Goal: Information Seeking & Learning: Learn about a topic

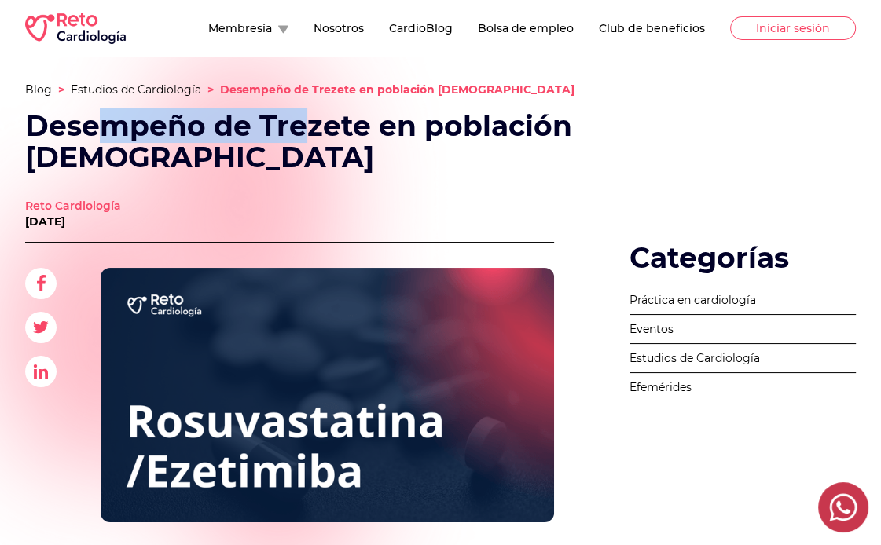
drag, startPoint x: 236, startPoint y: 122, endPoint x: 435, endPoint y: 163, distance: 203.9
click at [371, 143] on h1 "Desempeño de Trezete en población [DEMOGRAPHIC_DATA]" at bounding box center [326, 141] width 603 height 63
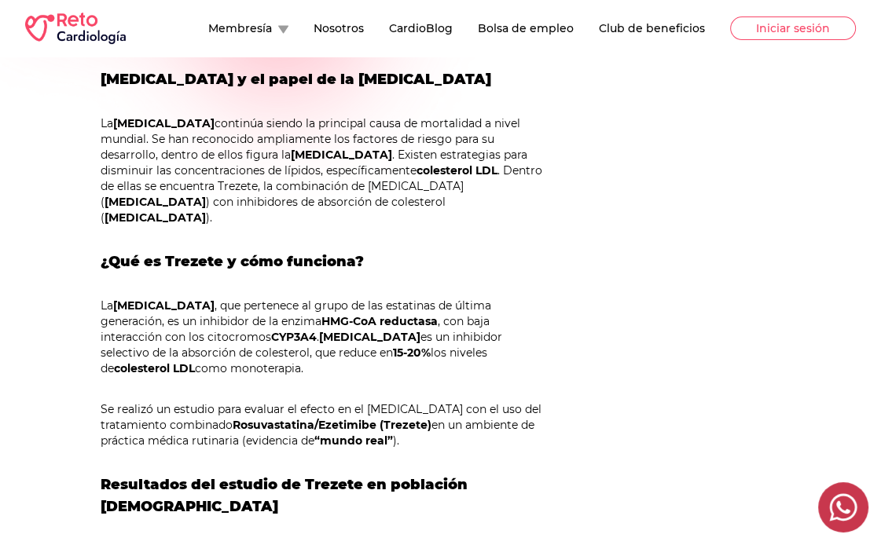
scroll to position [629, 0]
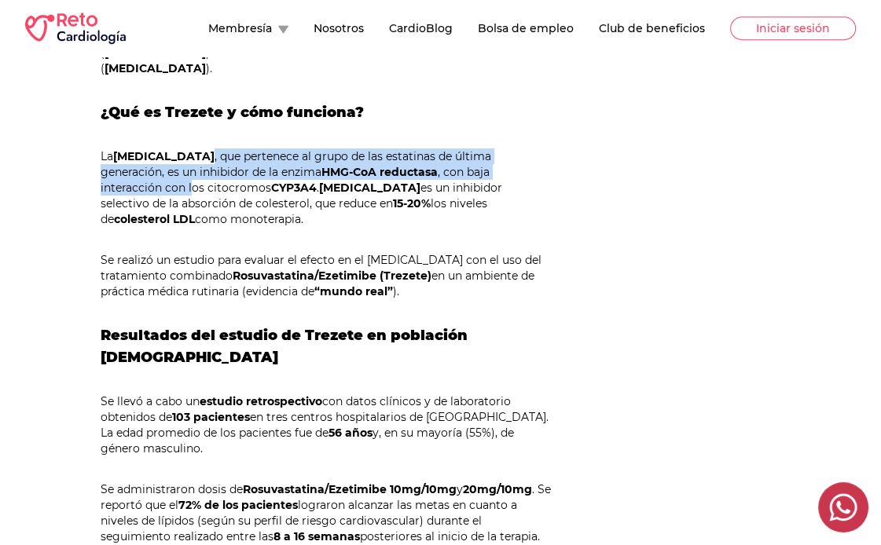
drag, startPoint x: 254, startPoint y: 141, endPoint x: 523, endPoint y: 150, distance: 269.6
click at [522, 150] on p "La [MEDICAL_DATA] , que pertenece al grupo de las estatinas de última generació…" at bounding box center [327, 187] width 453 height 79
click at [523, 150] on p "La [MEDICAL_DATA] , que pertenece al grupo de las estatinas de última generació…" at bounding box center [327, 187] width 453 height 79
drag, startPoint x: 507, startPoint y: 162, endPoint x: 234, endPoint y: 119, distance: 276.0
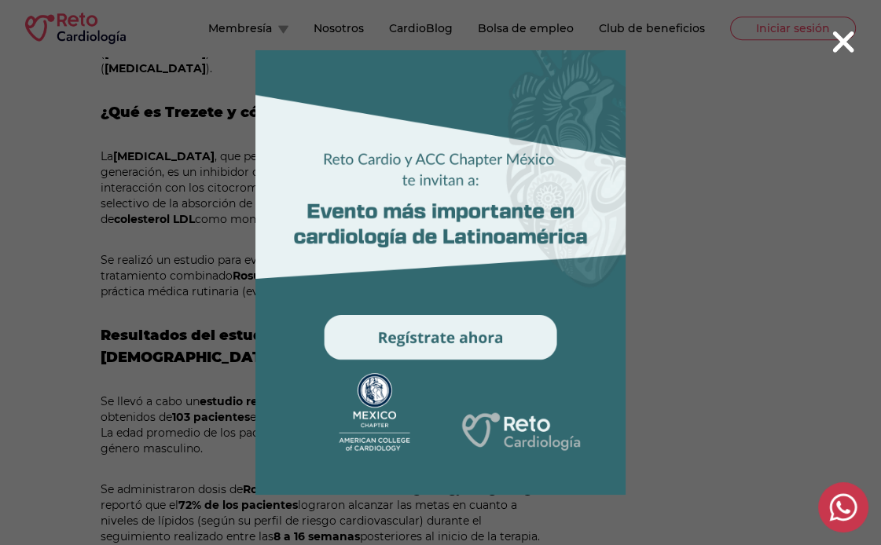
click at [841, 34] on icon at bounding box center [842, 42] width 25 height 34
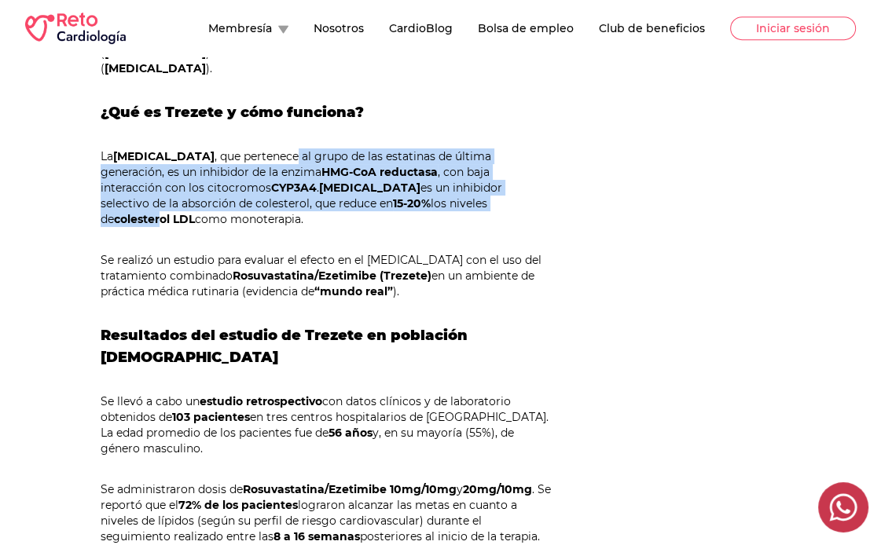
drag, startPoint x: 282, startPoint y: 125, endPoint x: 403, endPoint y: 192, distance: 138.2
click at [195, 212] on strong "colesterol LDL" at bounding box center [154, 219] width 81 height 14
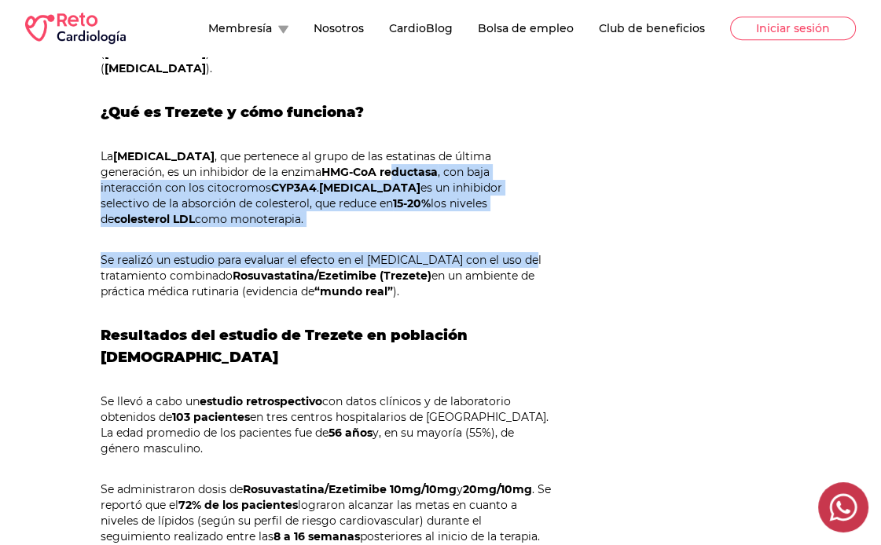
drag, startPoint x: 505, startPoint y: 236, endPoint x: 329, endPoint y: 152, distance: 194.7
click at [329, 165] on strong "HMG-CoA reductasa" at bounding box center [379, 172] width 116 height 14
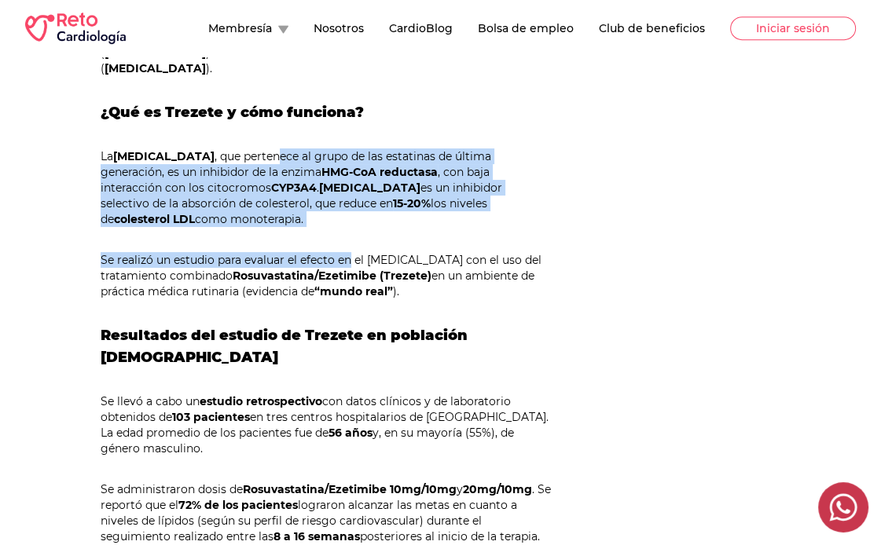
drag, startPoint x: 261, startPoint y: 128, endPoint x: 351, endPoint y: 213, distance: 124.0
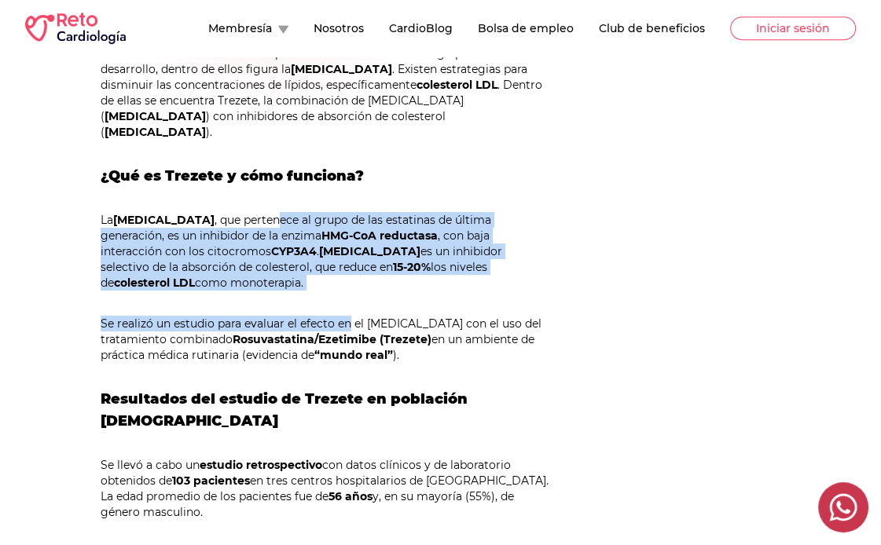
scroll to position [550, 0]
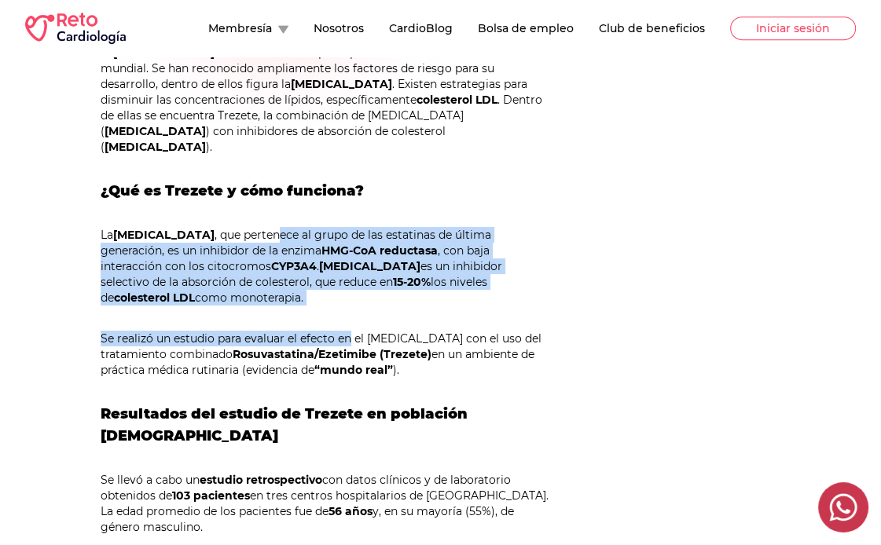
click at [333, 331] on p "Se realizó un estudio para evaluar el efecto en el [MEDICAL_DATA] con el uso de…" at bounding box center [327, 354] width 453 height 47
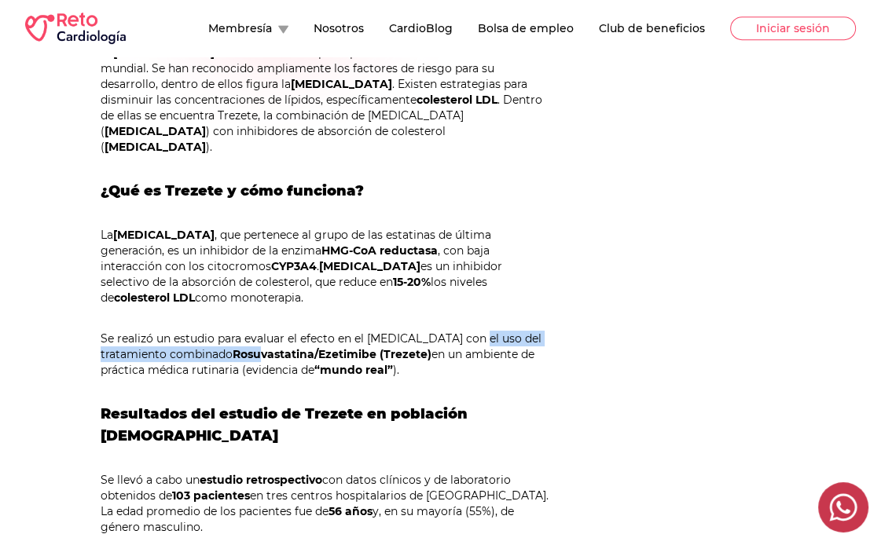
drag, startPoint x: 264, startPoint y: 321, endPoint x: 460, endPoint y: 315, distance: 196.5
click at [460, 331] on p "Se realizó un estudio para evaluar el efecto en el [MEDICAL_DATA] con el uso de…" at bounding box center [327, 354] width 453 height 47
click at [427, 347] on strong "Rosuvastatina/Ezetimibe (Trezete)" at bounding box center [332, 354] width 199 height 14
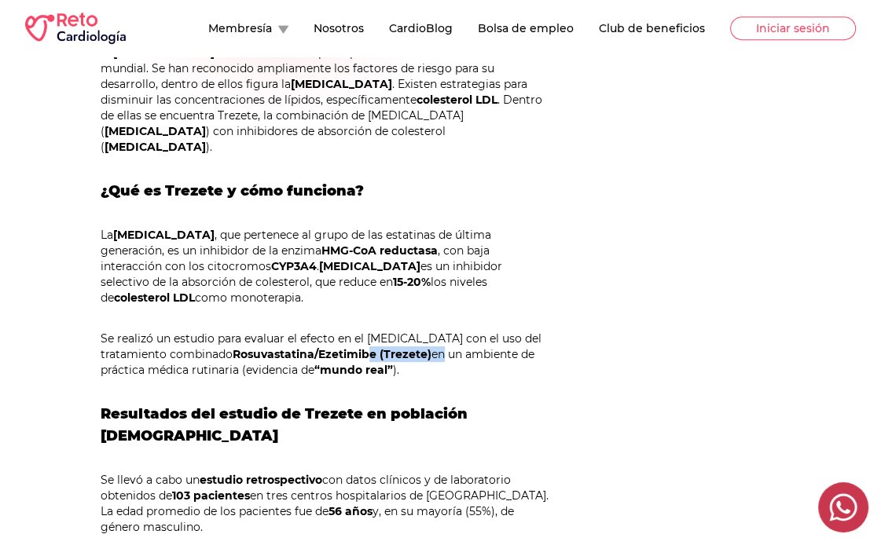
drag, startPoint x: 443, startPoint y: 326, endPoint x: 321, endPoint y: 282, distance: 129.5
click at [360, 331] on p "Se realizó un estudio para evaluar el efecto en el [MEDICAL_DATA] con el uso de…" at bounding box center [327, 354] width 453 height 47
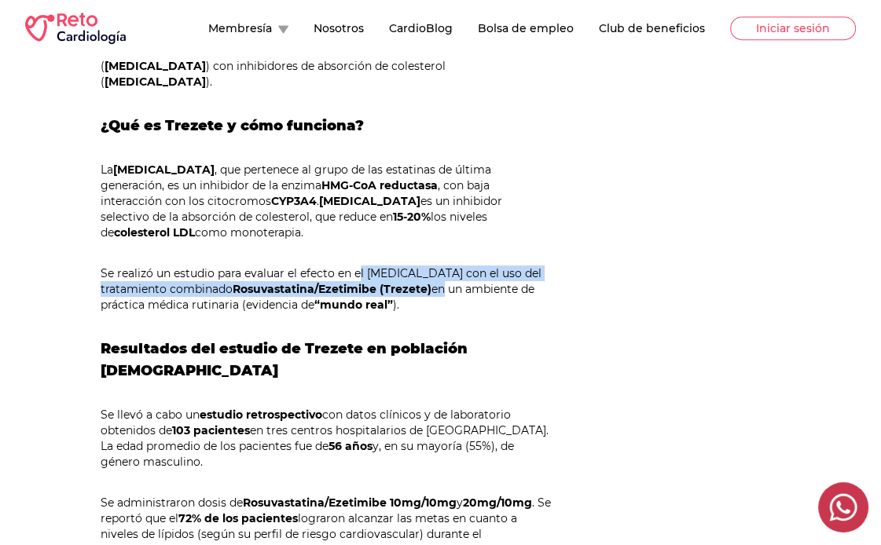
scroll to position [707, 0]
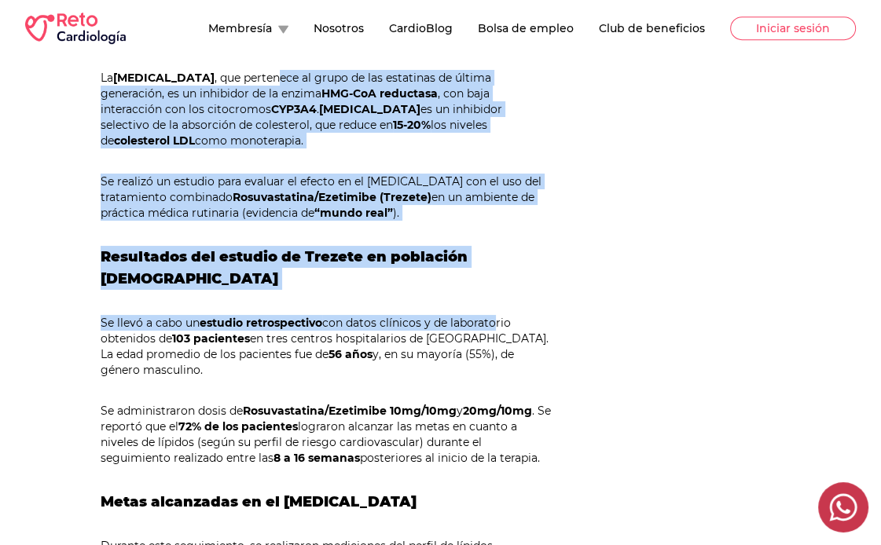
drag, startPoint x: 264, startPoint y: 57, endPoint x: 493, endPoint y: 240, distance: 292.9
click at [493, 240] on div "[MEDICAL_DATA] y el papel de la [MEDICAL_DATA] La [MEDICAL_DATA] continúa siend…" at bounding box center [327, 527] width 453 height 1373
click at [419, 248] on strong "Resultados del estudio de Trezete en población [DEMOGRAPHIC_DATA]" at bounding box center [284, 267] width 367 height 39
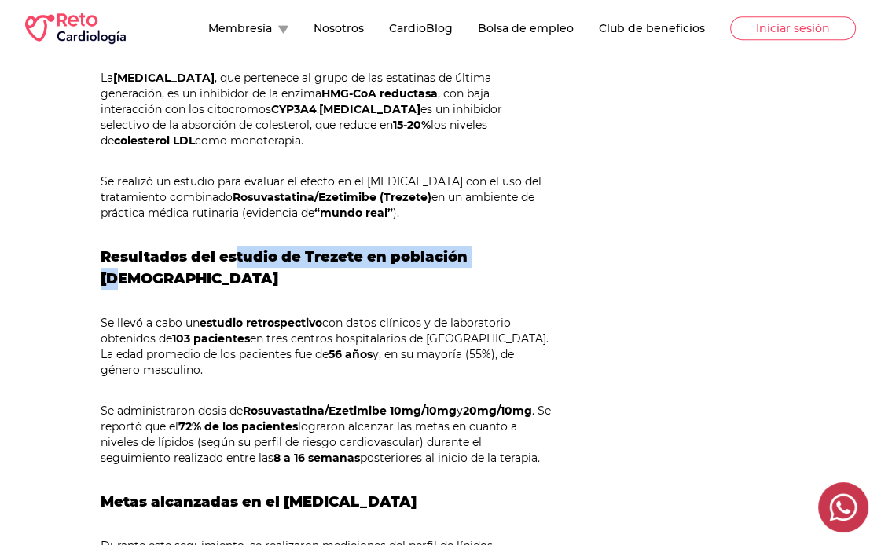
drag, startPoint x: 236, startPoint y: 202, endPoint x: 497, endPoint y: 214, distance: 261.9
click at [497, 214] on div "[MEDICAL_DATA] y el papel de la [MEDICAL_DATA] La [MEDICAL_DATA] continúa siend…" at bounding box center [327, 527] width 453 height 1373
click at [497, 246] on h2 "Resultados del estudio de Trezete en población [DEMOGRAPHIC_DATA]" at bounding box center [327, 268] width 453 height 44
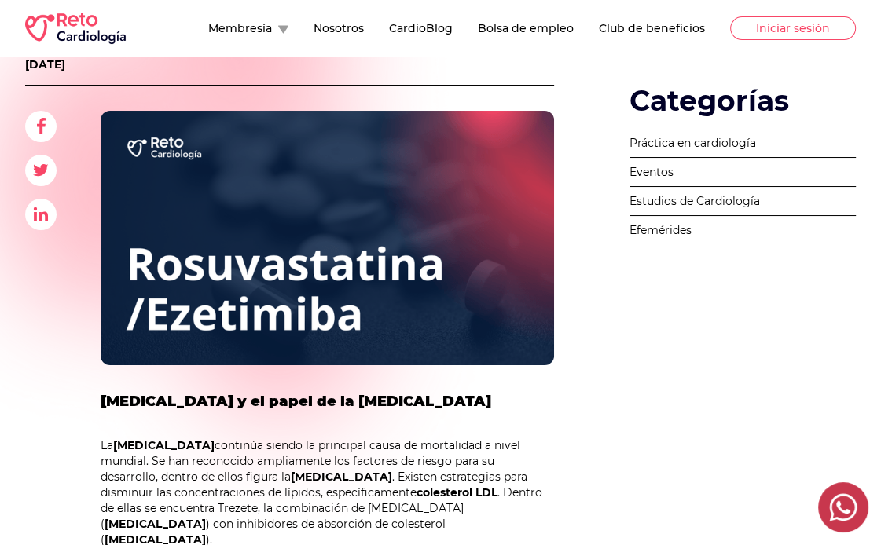
scroll to position [0, 0]
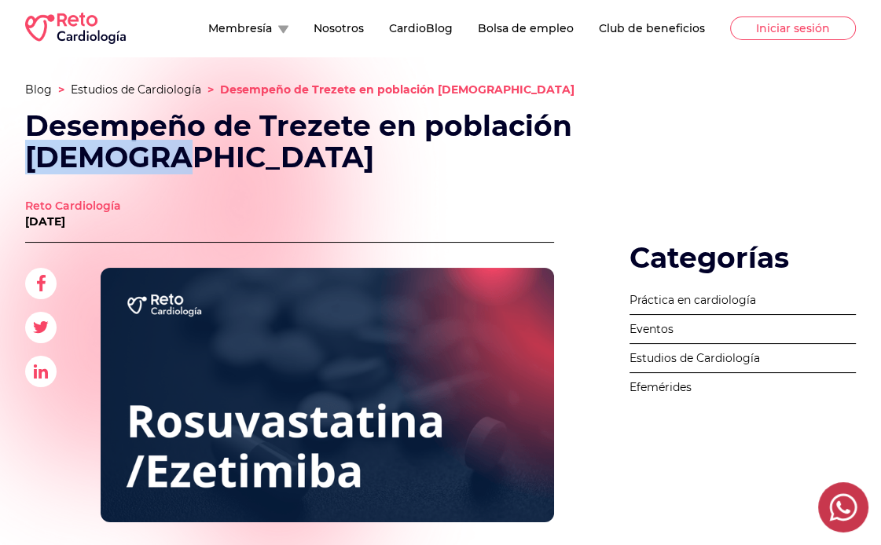
drag, startPoint x: 166, startPoint y: 163, endPoint x: 16, endPoint y: 151, distance: 150.5
click at [32, 131] on h1 "Desempeño de Trezete en población [DEMOGRAPHIC_DATA]" at bounding box center [326, 141] width 603 height 63
